Goal: Use online tool/utility: Utilize a website feature to perform a specific function

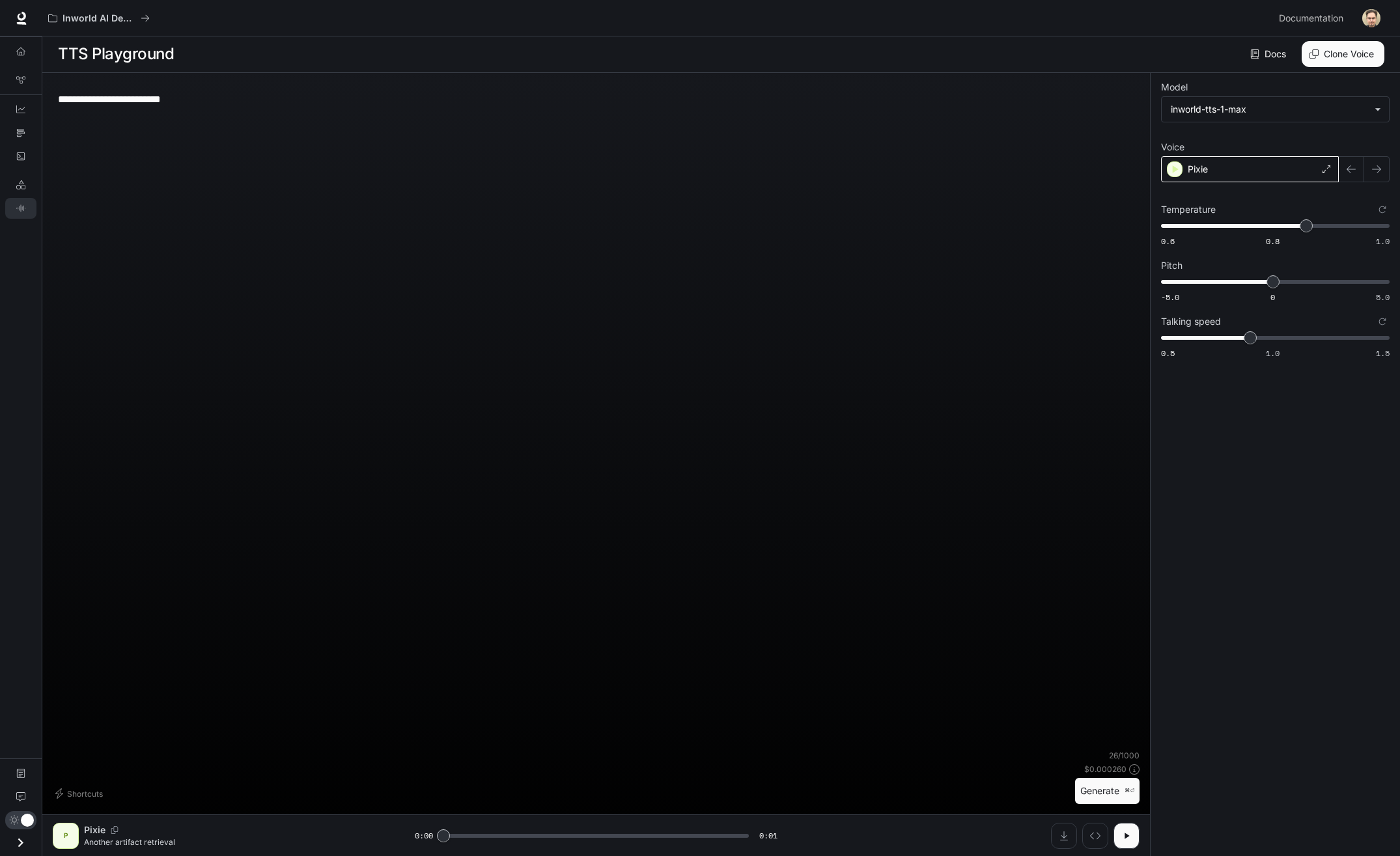
click at [1221, 174] on div "Pixie" at bounding box center [1250, 169] width 178 height 26
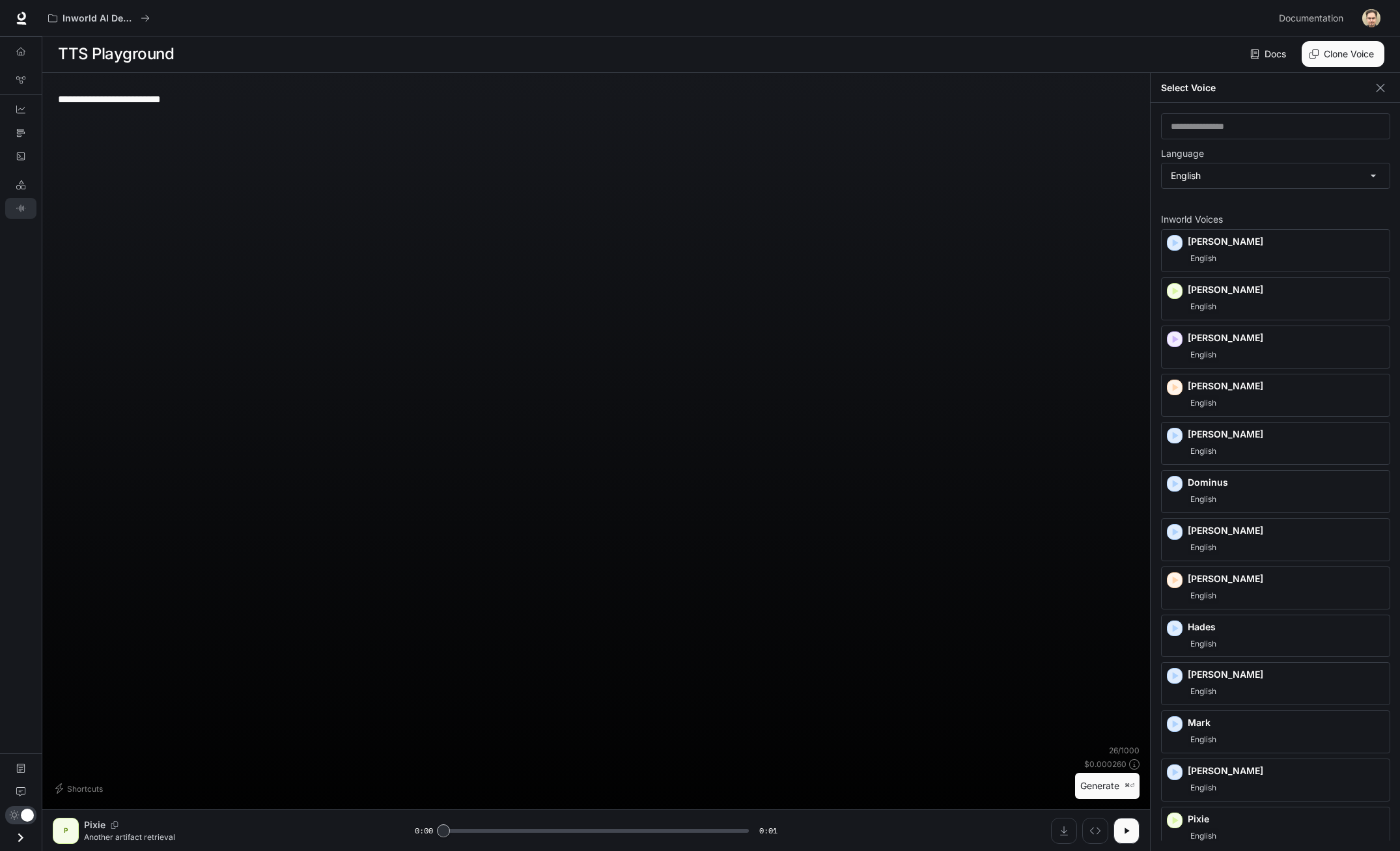
scroll to position [341, 0]
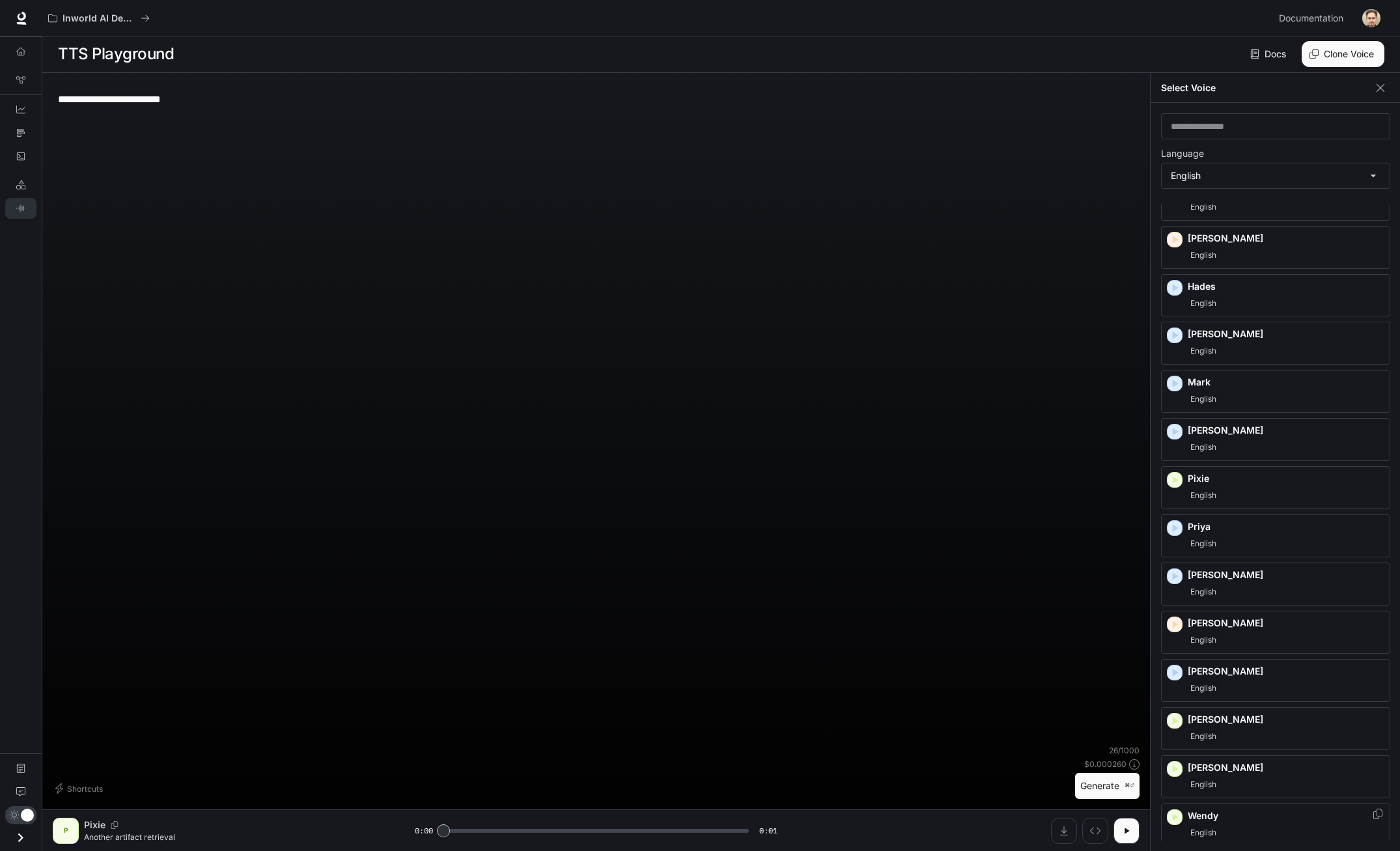
click at [1242, 831] on div "English" at bounding box center [1286, 832] width 196 height 16
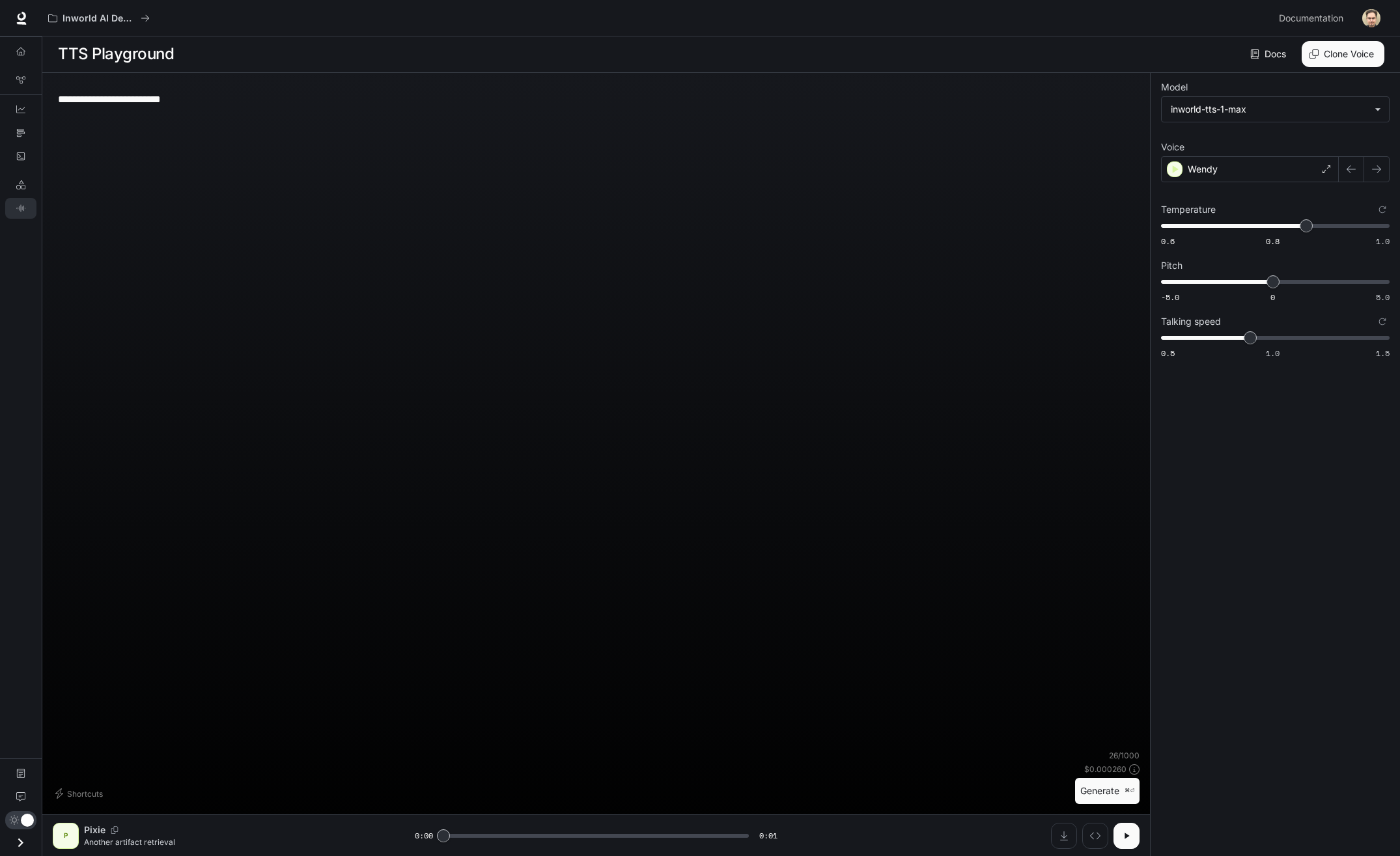
click at [1133, 835] on button "button" at bounding box center [1127, 836] width 26 height 26
click at [1379, 170] on icon "button" at bounding box center [1376, 169] width 10 height 10
click at [1351, 173] on div at bounding box center [1364, 169] width 51 height 26
click at [1253, 174] on div "[PERSON_NAME]" at bounding box center [1250, 169] width 178 height 26
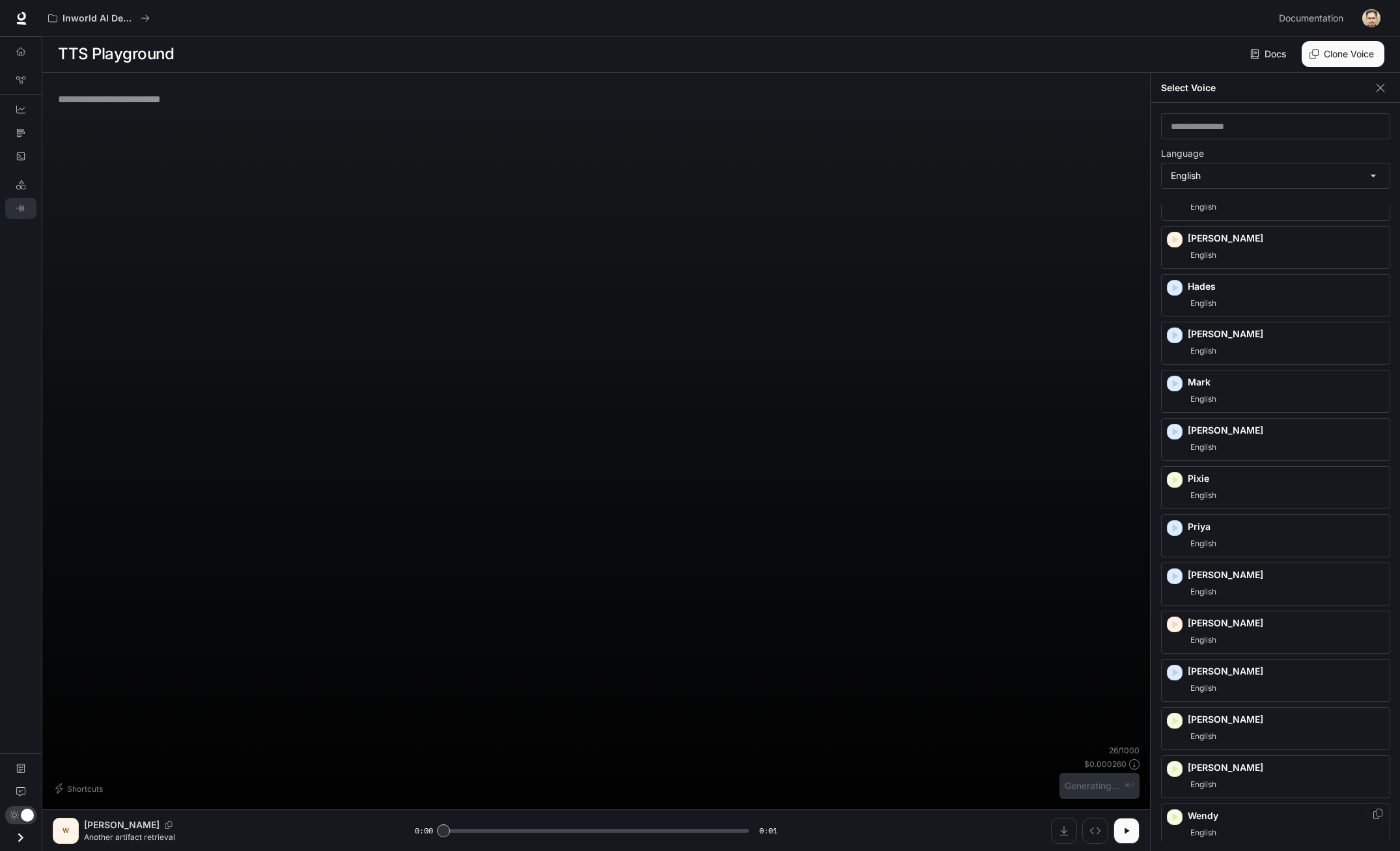
click at [1247, 826] on div "English" at bounding box center [1286, 832] width 196 height 16
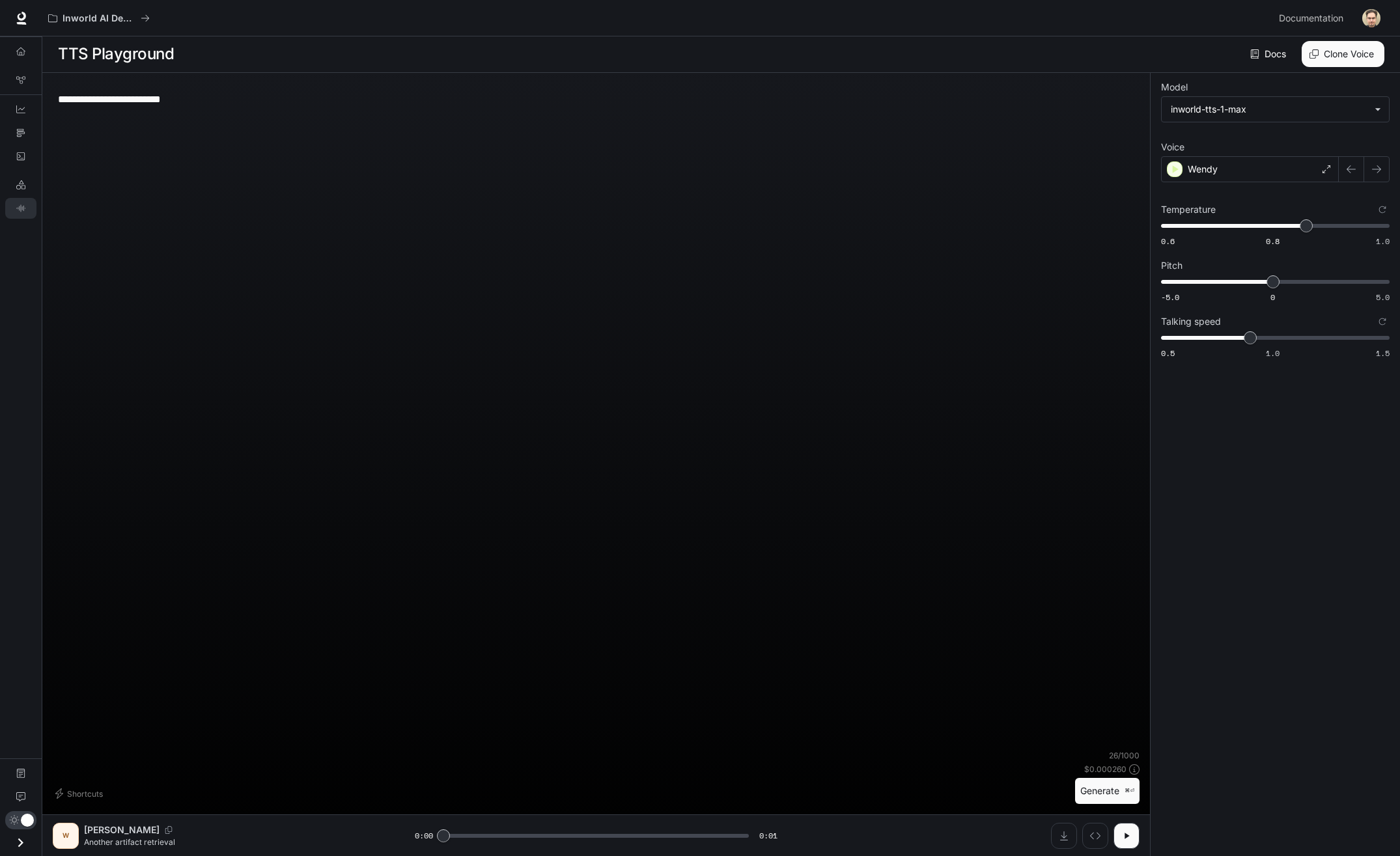
click at [1118, 803] on button "Generate ⌘⏎" at bounding box center [1107, 792] width 64 height 27
click at [1287, 176] on div "Wendy" at bounding box center [1250, 169] width 178 height 26
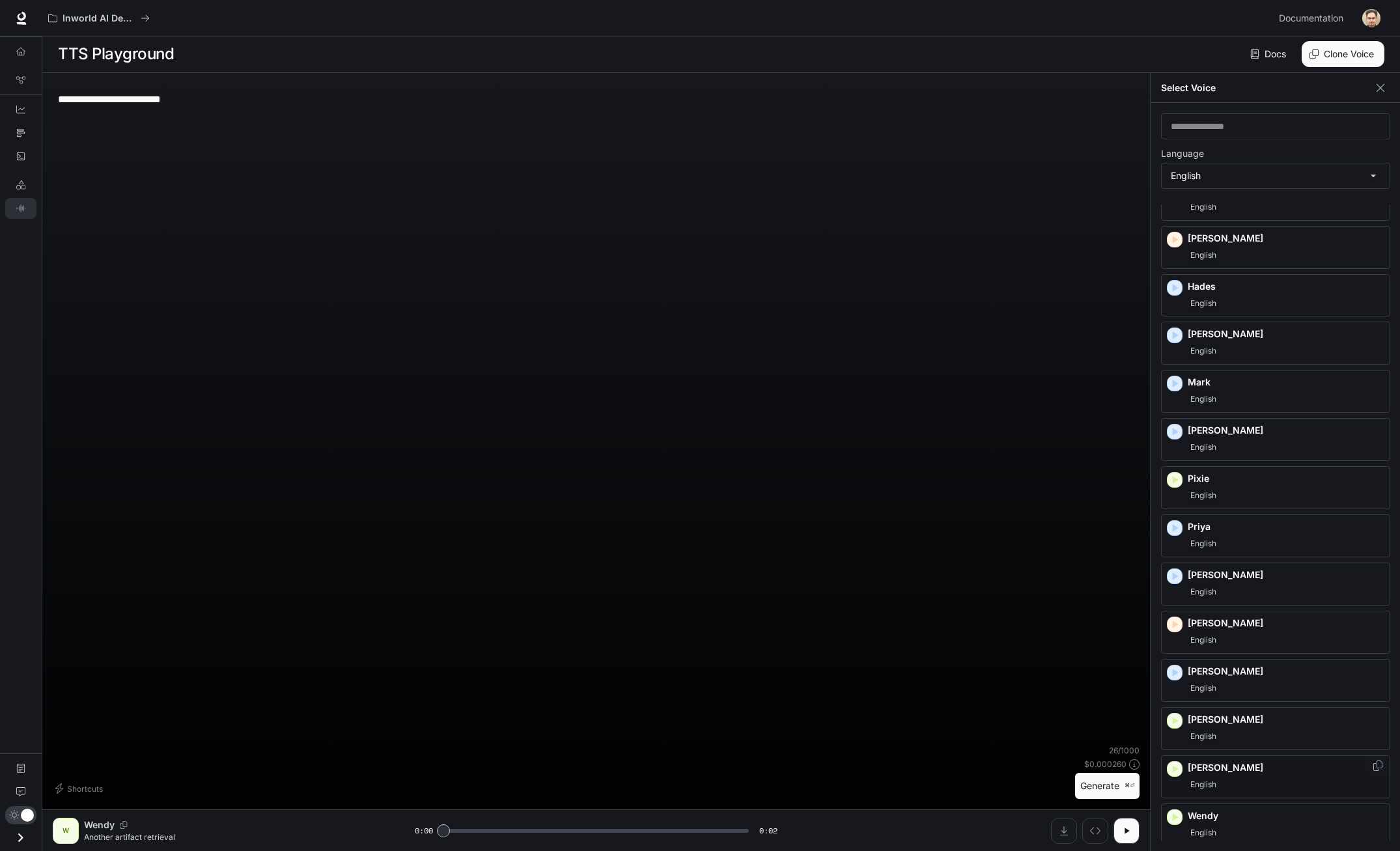
scroll to position [255, 0]
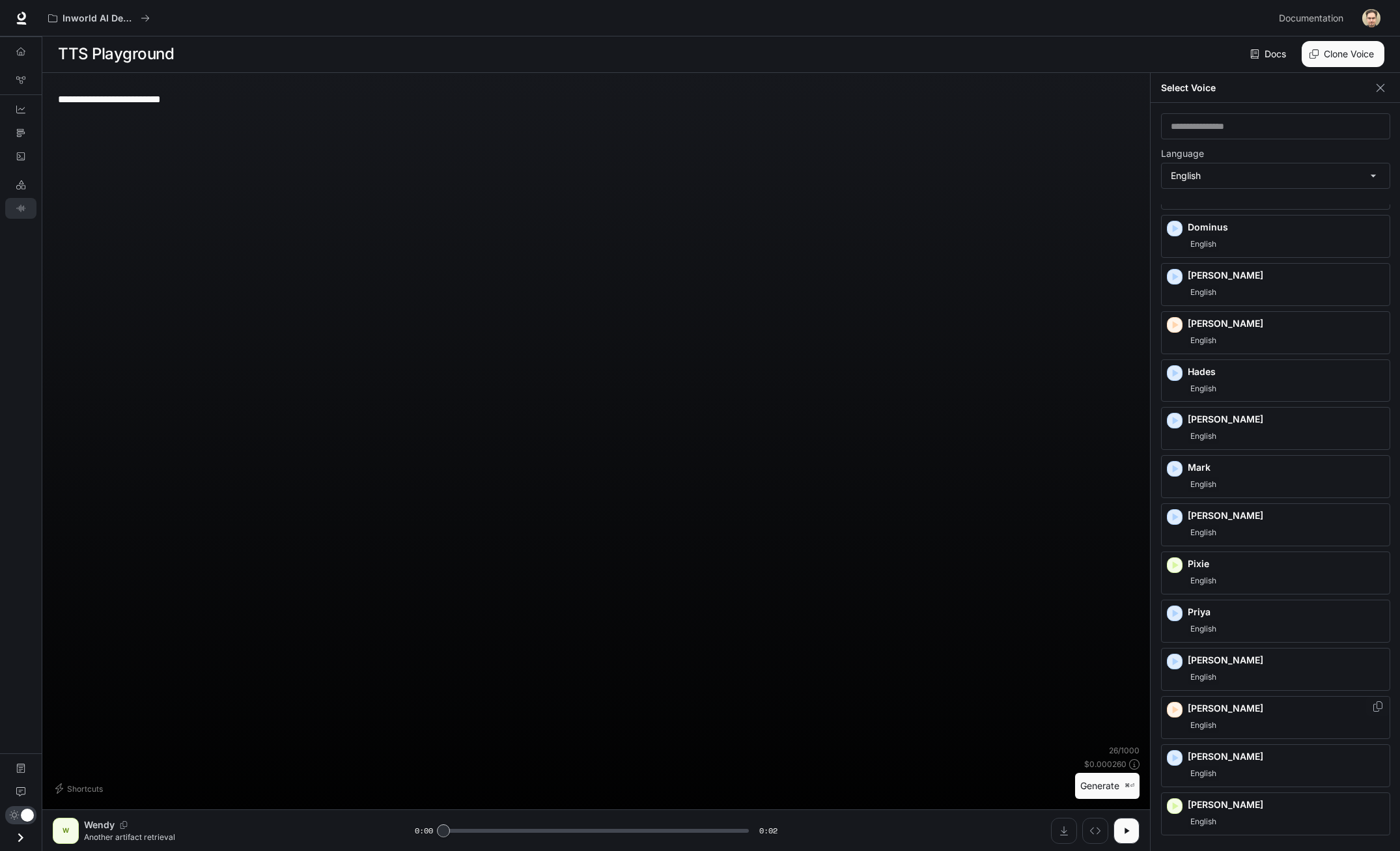
click at [1232, 719] on div "English" at bounding box center [1286, 725] width 196 height 16
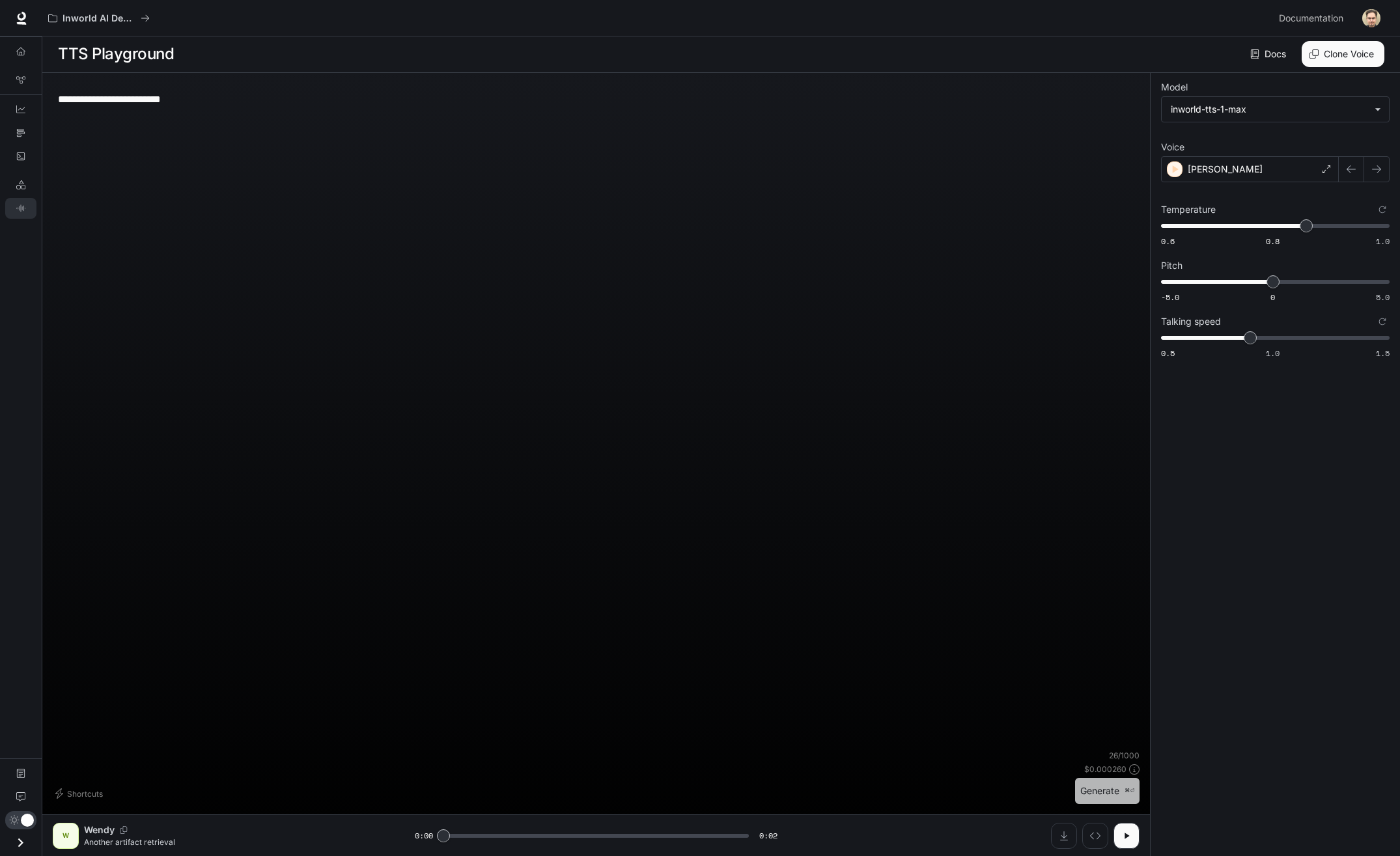
click at [1078, 786] on button "Generate ⌘⏎" at bounding box center [1107, 792] width 64 height 27
click at [1250, 175] on div "[PERSON_NAME]" at bounding box center [1250, 169] width 178 height 26
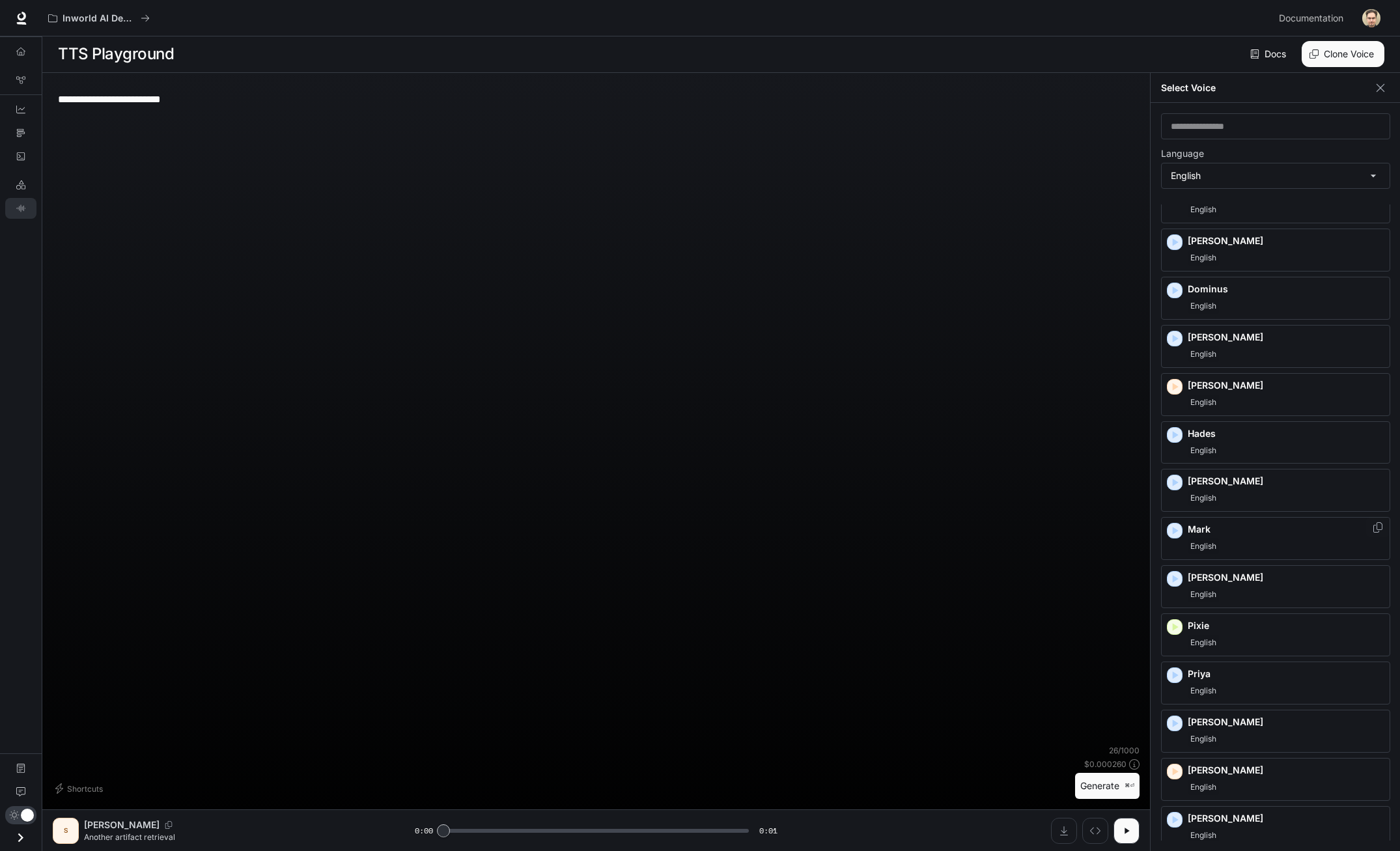
scroll to position [208, 0]
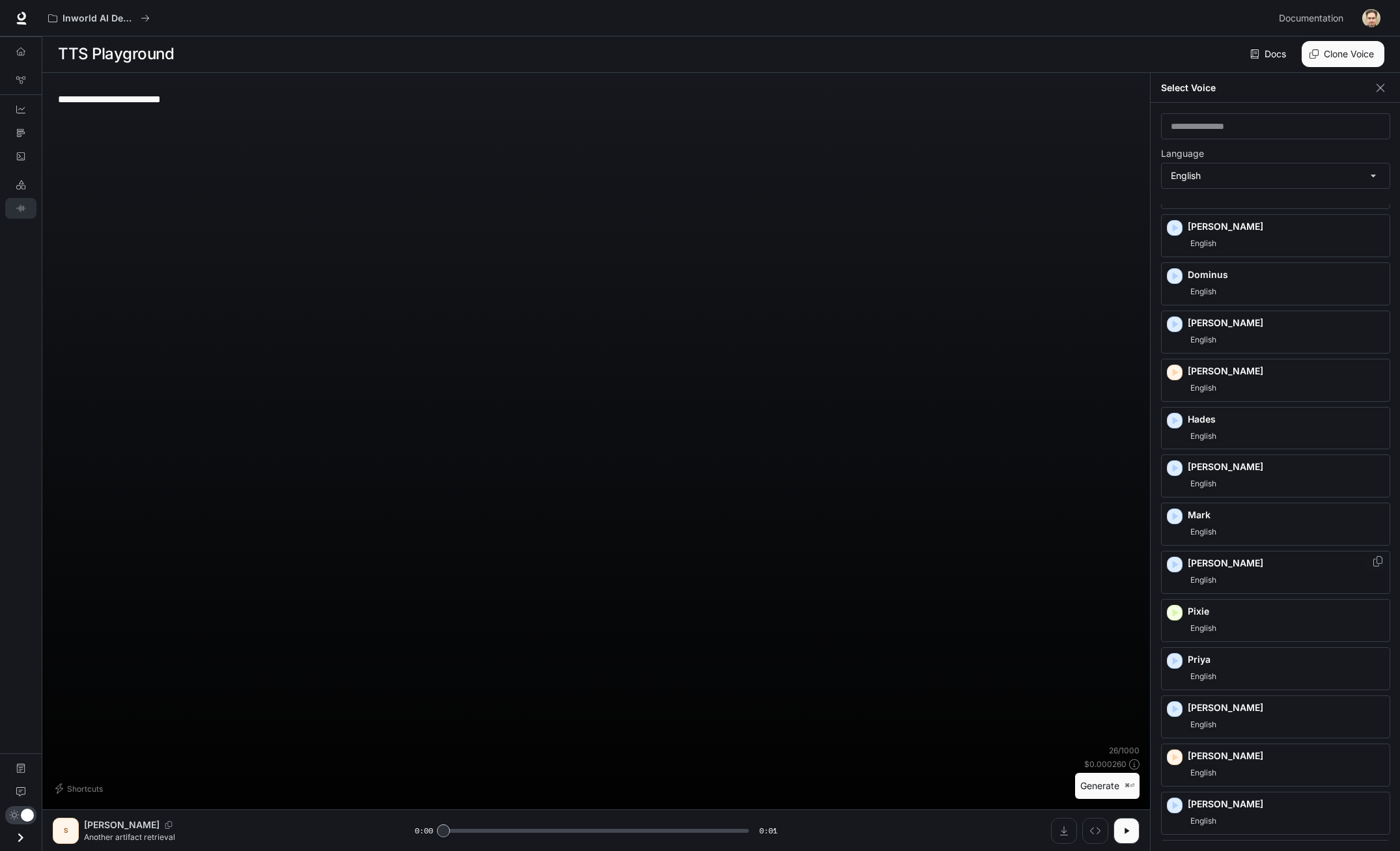
click at [1237, 577] on div "English" at bounding box center [1286, 580] width 196 height 16
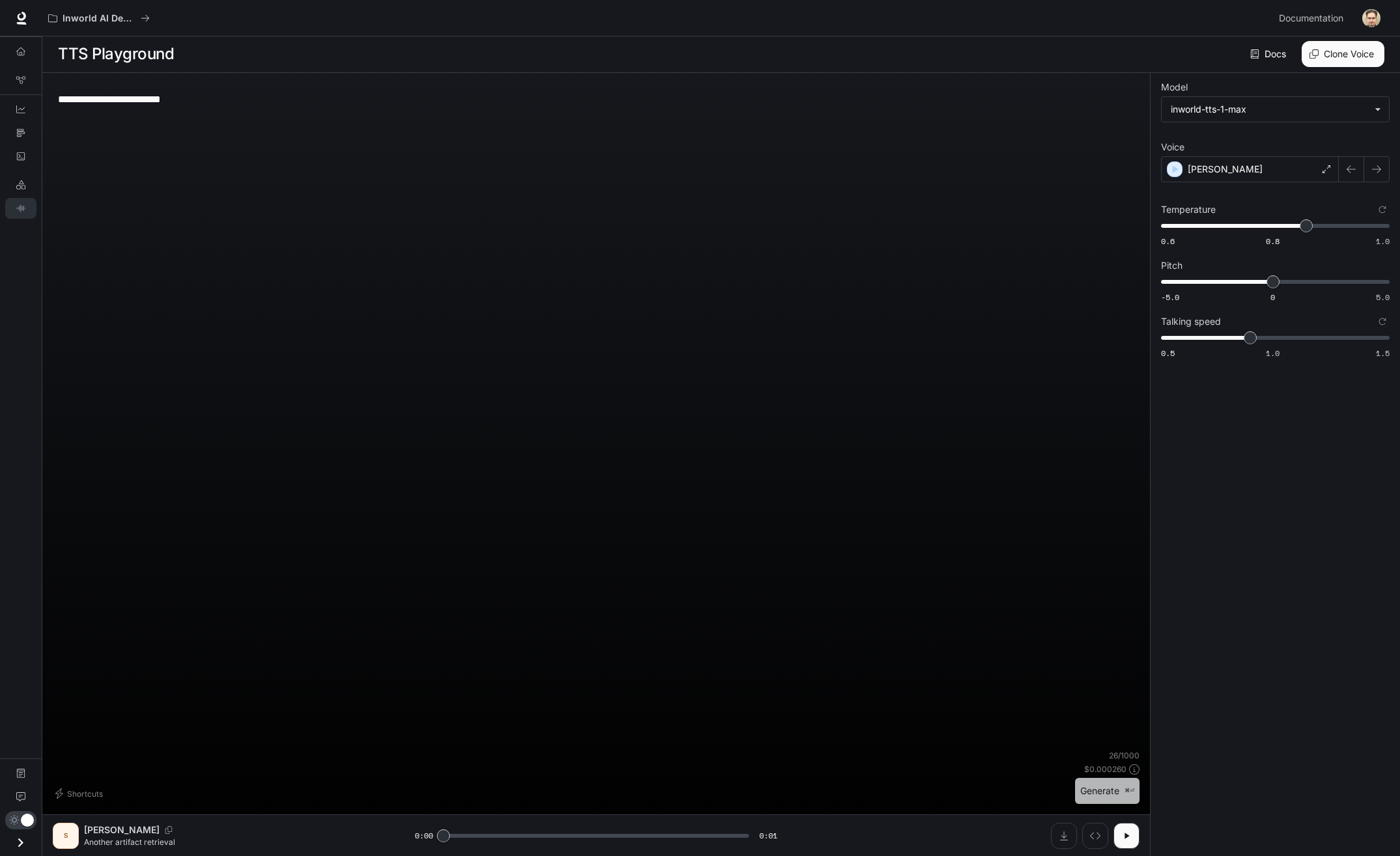
click at [1121, 800] on button "Generate ⌘⏎" at bounding box center [1107, 792] width 64 height 27
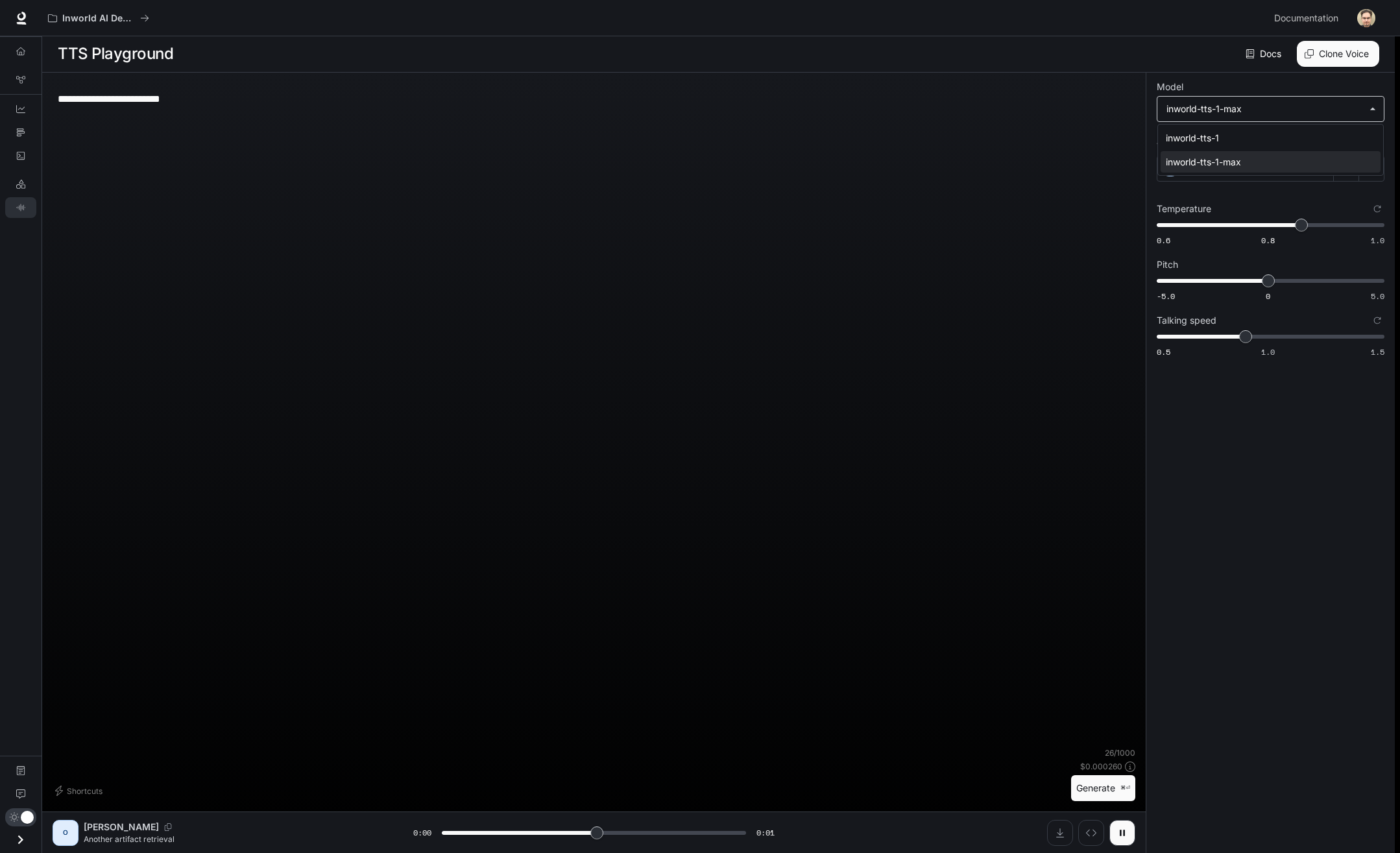
click at [1234, 119] on body "**********" at bounding box center [700, 426] width 1400 height 854
click at [1199, 116] on div at bounding box center [700, 426] width 1400 height 853
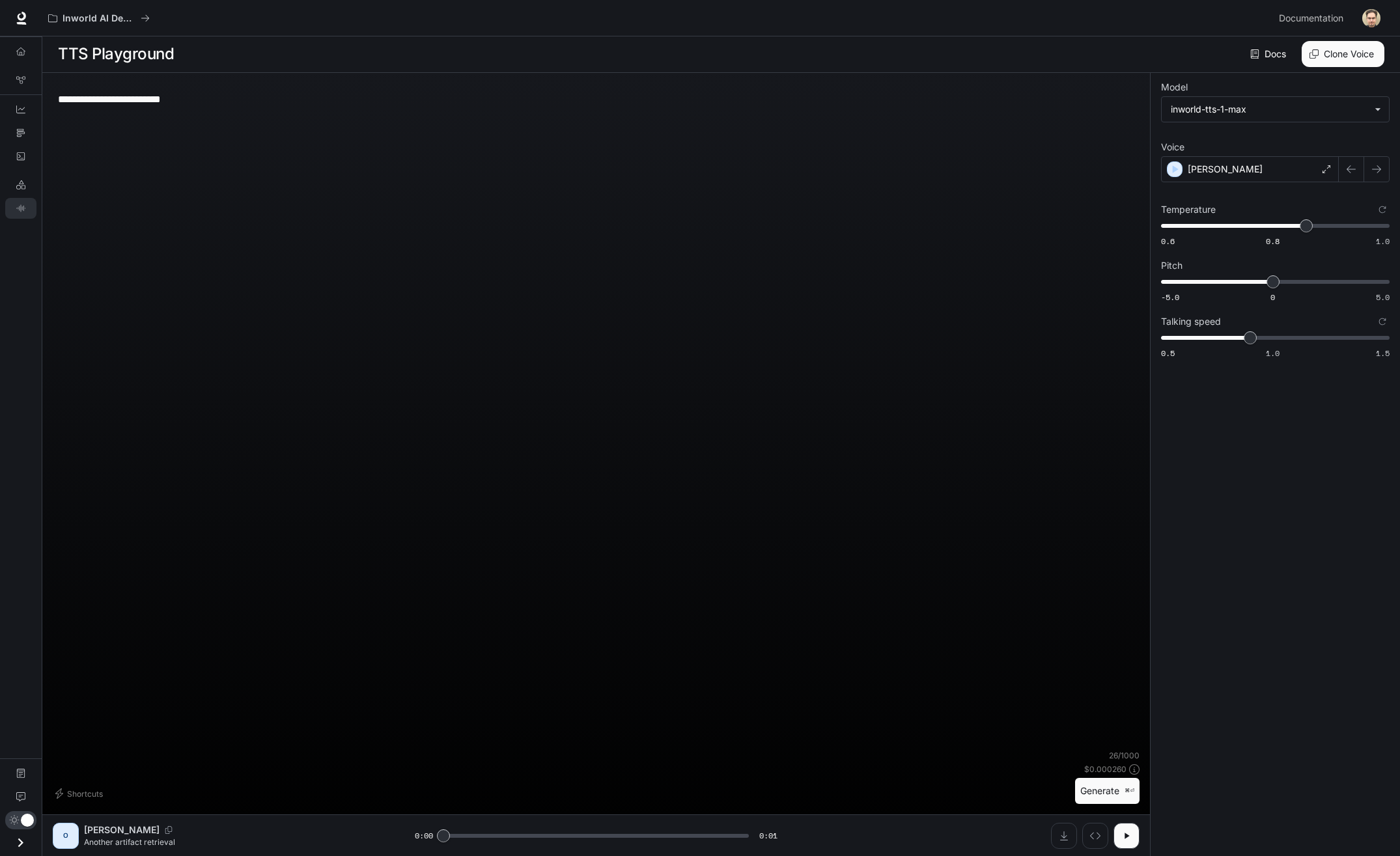
click at [1204, 116] on body "**********" at bounding box center [700, 428] width 1400 height 857
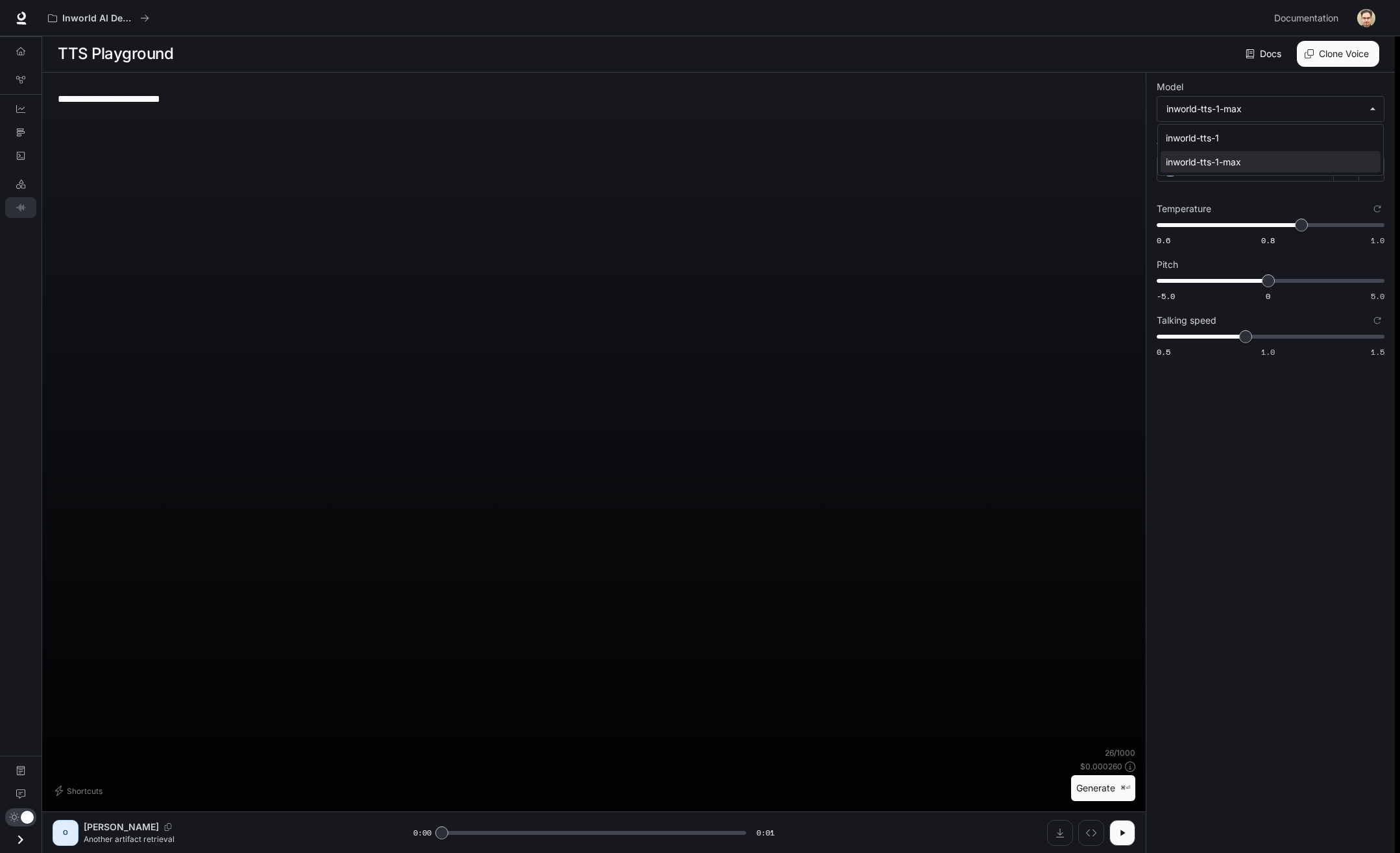
click at [1264, 194] on div at bounding box center [700, 426] width 1400 height 853
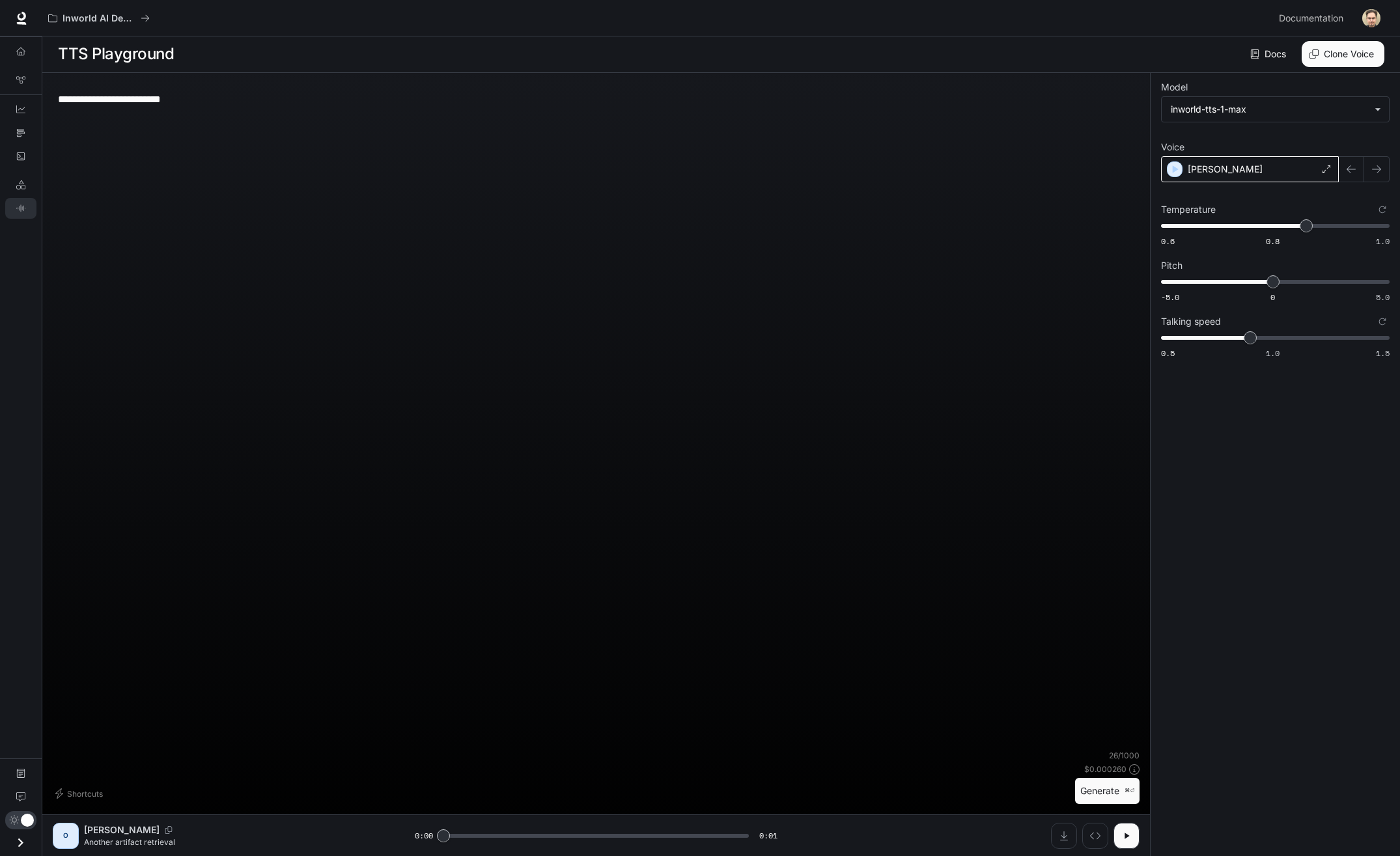
click at [1238, 164] on div "[PERSON_NAME]" at bounding box center [1250, 169] width 178 height 26
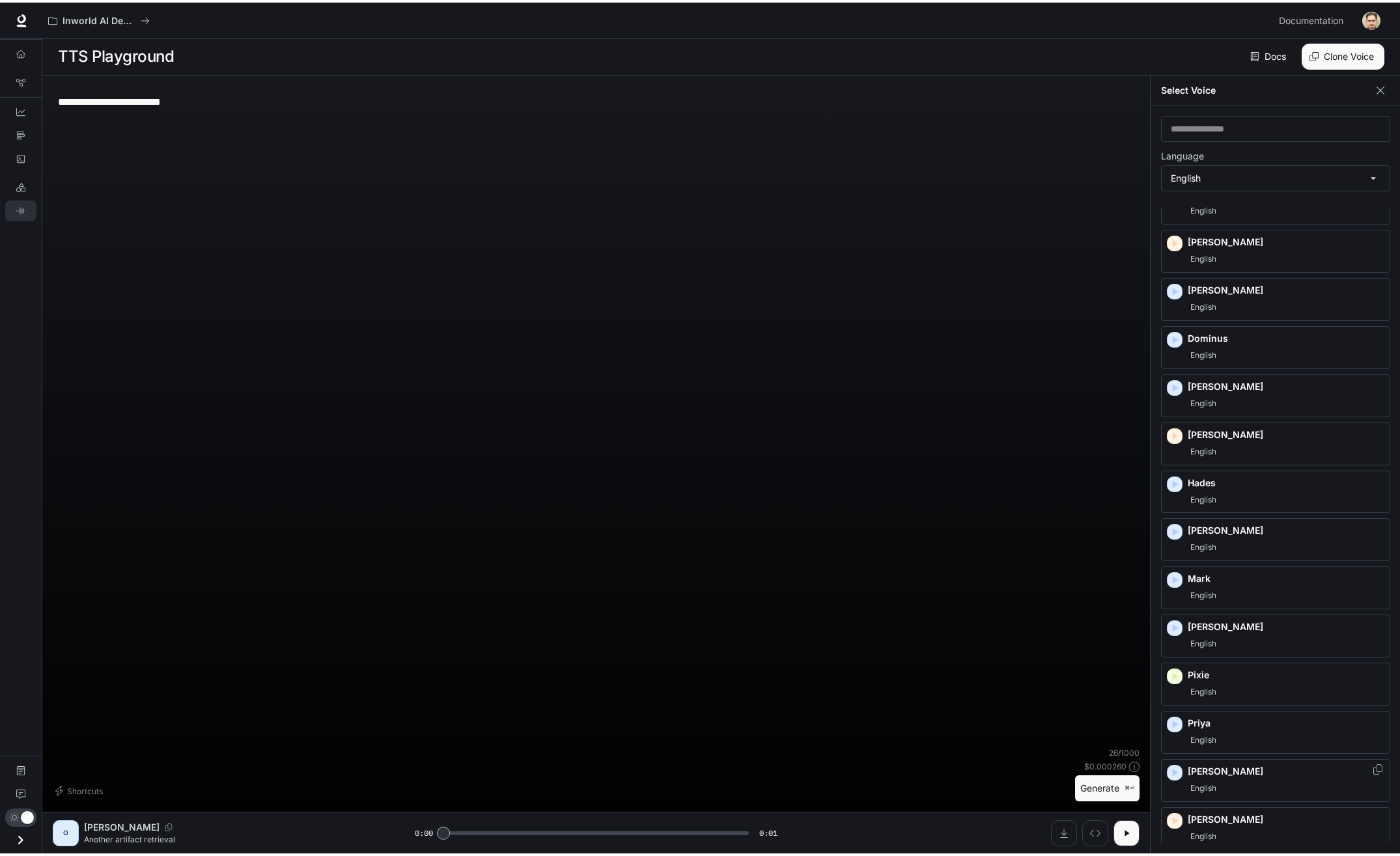
scroll to position [146, 0]
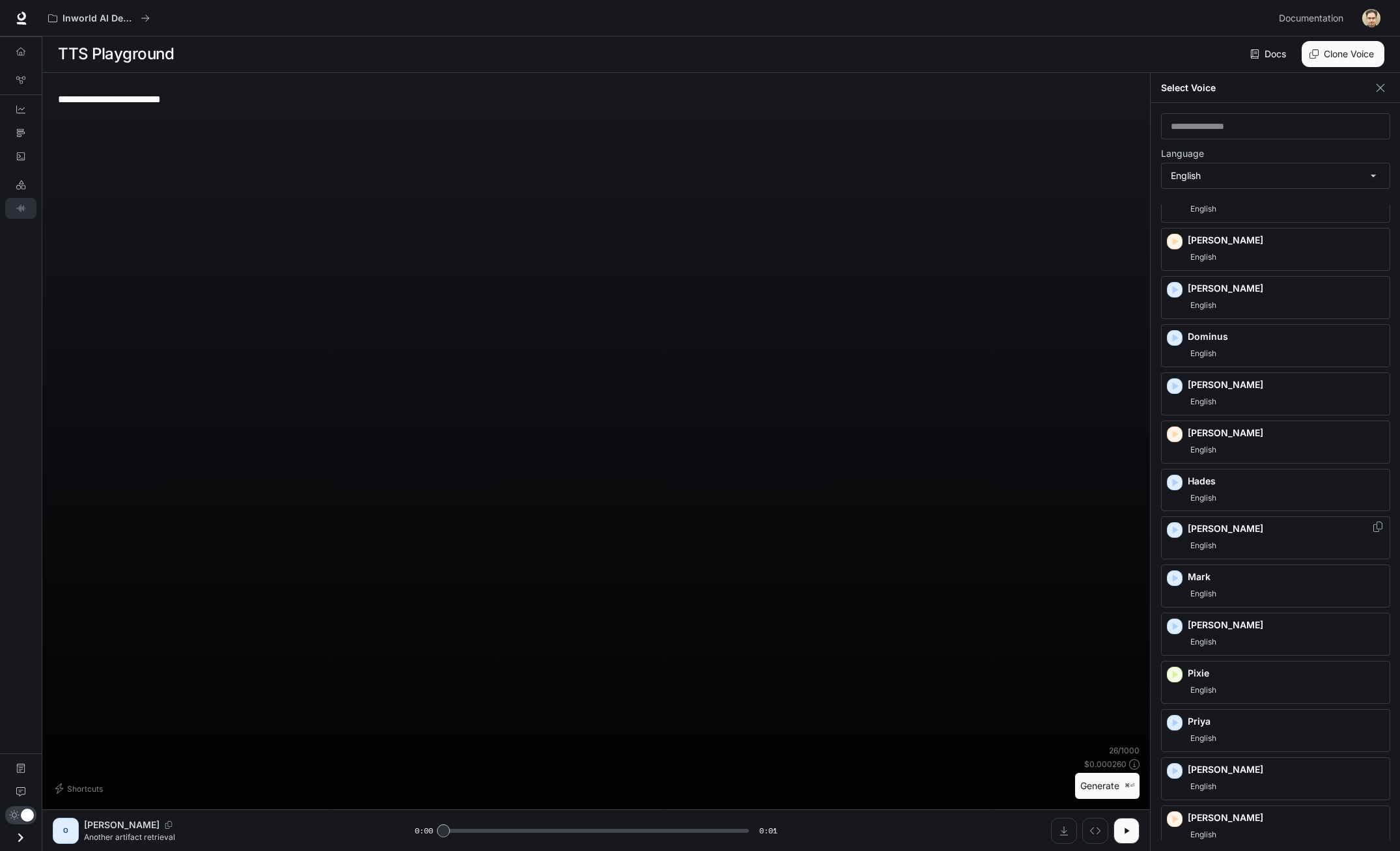
click at [1248, 546] on div "English" at bounding box center [1286, 546] width 196 height 16
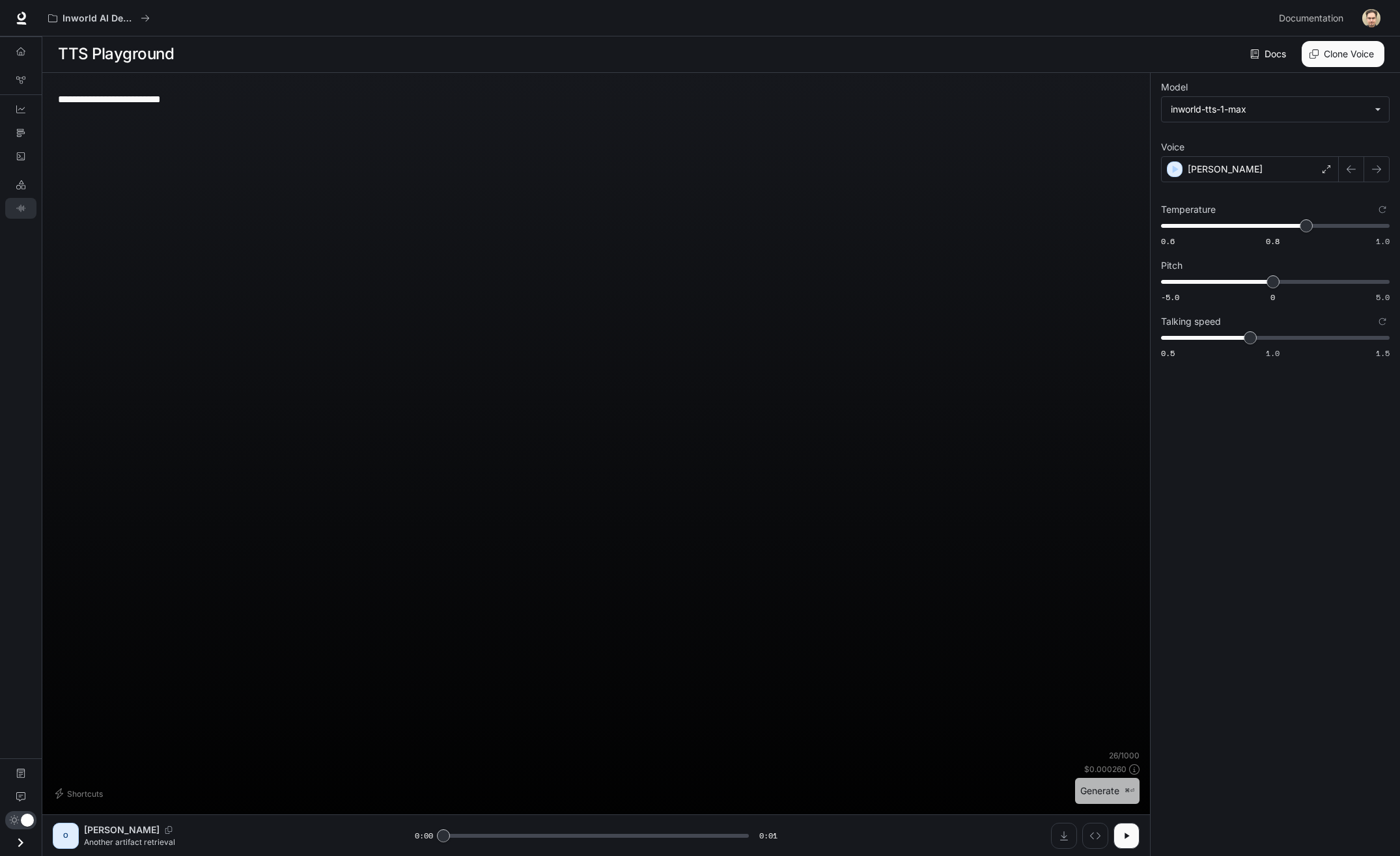
click at [1100, 793] on button "Generate ⌘⏎" at bounding box center [1107, 792] width 64 height 27
type input "*"
